Goal: Task Accomplishment & Management: Manage account settings

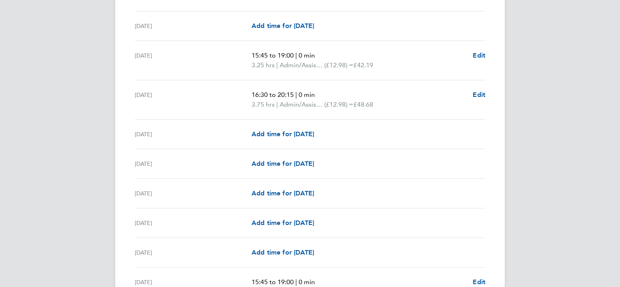
scroll to position [426, 0]
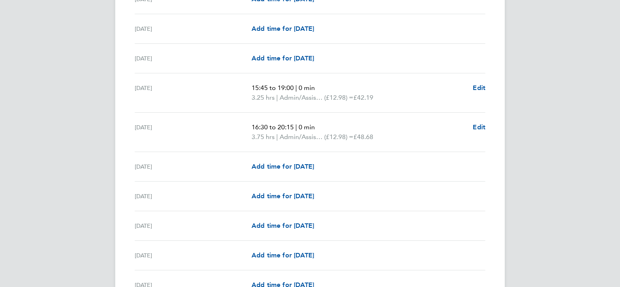
click at [552, 159] on div "DS [PERSON_NAME] [PERSON_NAME] Applications: Dashboard Documents Current page: …" at bounding box center [310, 200] width 620 height 1252
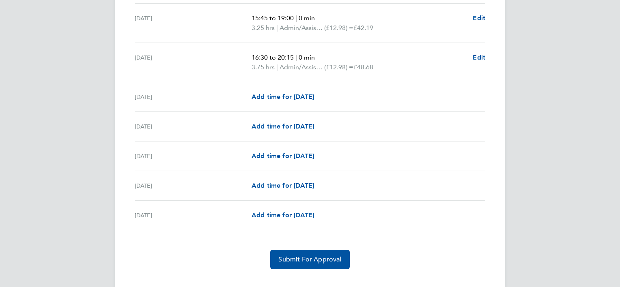
scroll to position [962, 0]
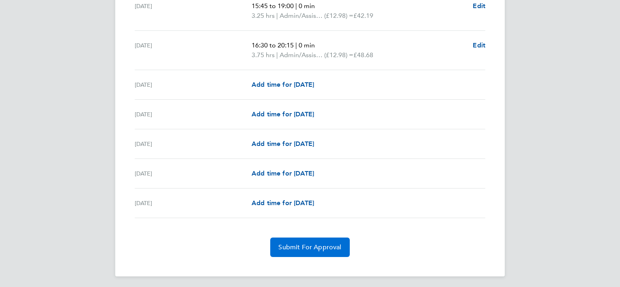
click at [316, 244] on span "Submit For Approval" at bounding box center [310, 248] width 63 height 8
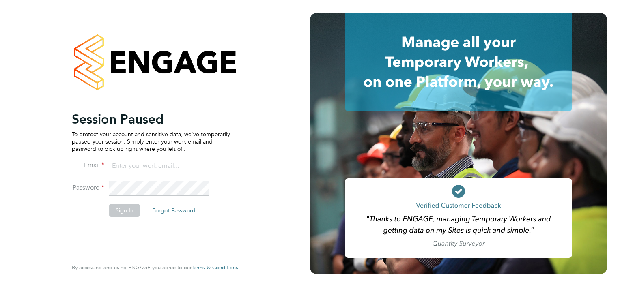
click at [128, 167] on input at bounding box center [159, 166] width 100 height 15
type input "[EMAIL_ADDRESS][DOMAIN_NAME]"
click at [127, 213] on button "Sign In" at bounding box center [124, 210] width 31 height 13
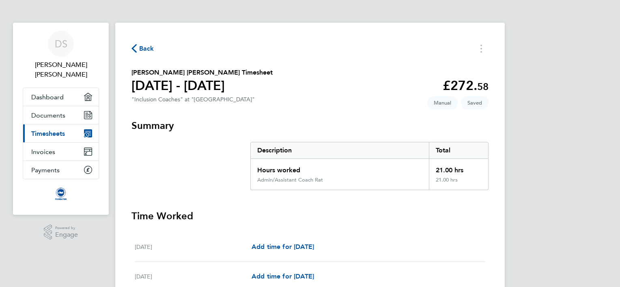
click at [48, 130] on span "Timesheets" at bounding box center [48, 134] width 34 height 8
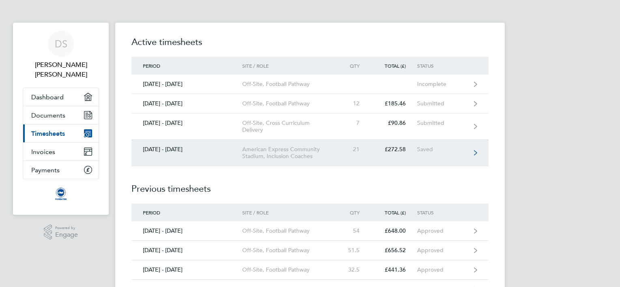
click at [476, 152] on icon at bounding box center [475, 153] width 3 height 5
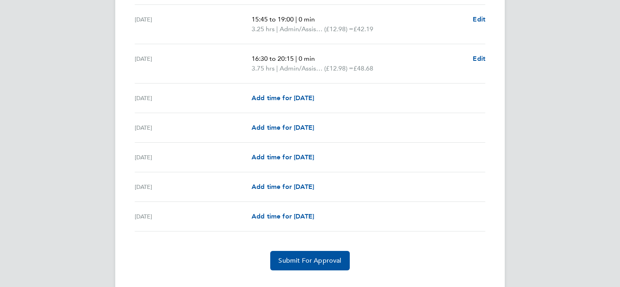
scroll to position [962, 0]
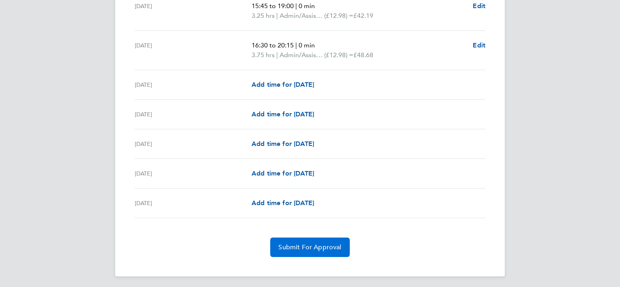
click at [307, 244] on span "Submit For Approval" at bounding box center [310, 248] width 63 height 8
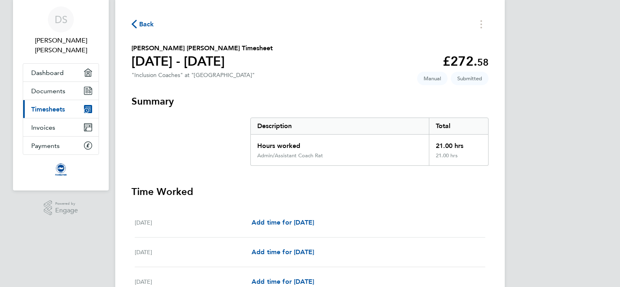
scroll to position [0, 0]
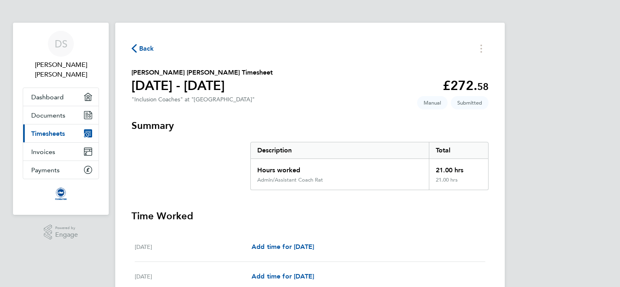
click at [145, 47] on span "Back" at bounding box center [146, 49] width 15 height 10
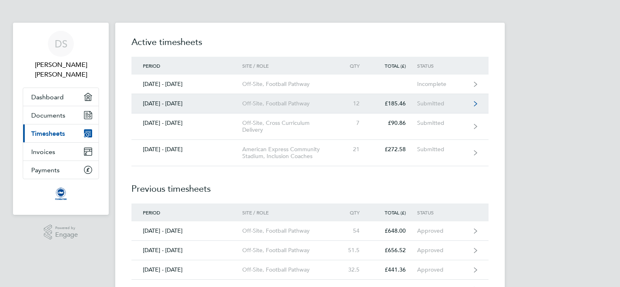
click at [475, 104] on icon at bounding box center [475, 104] width 3 height 6
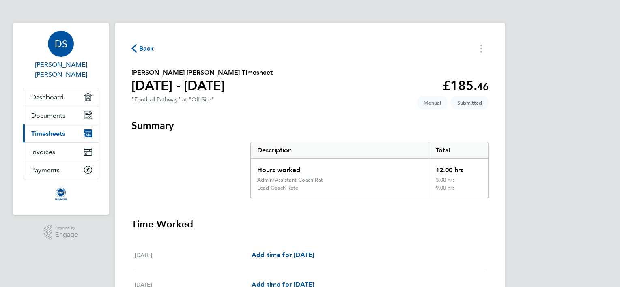
click at [73, 63] on span "[PERSON_NAME] [PERSON_NAME]" at bounding box center [61, 69] width 76 height 19
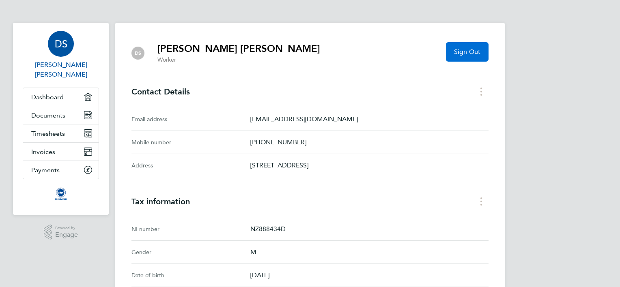
click at [471, 52] on span "Sign Out" at bounding box center [467, 52] width 26 height 8
